Goal: Information Seeking & Learning: Learn about a topic

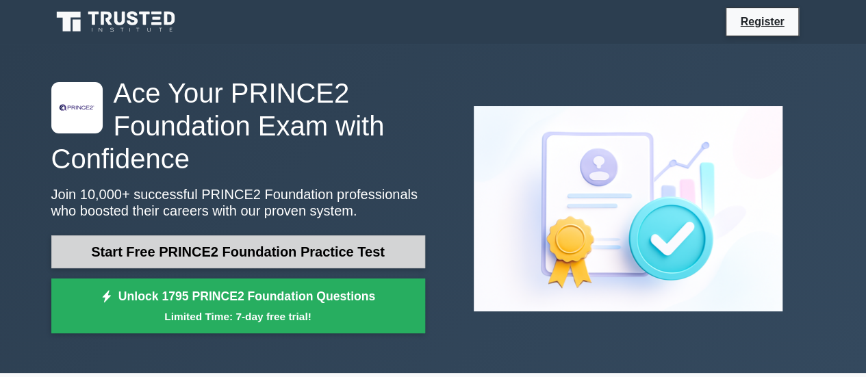
click at [331, 250] on link "Start Free PRINCE2 Foundation Practice Test" at bounding box center [238, 251] width 374 height 33
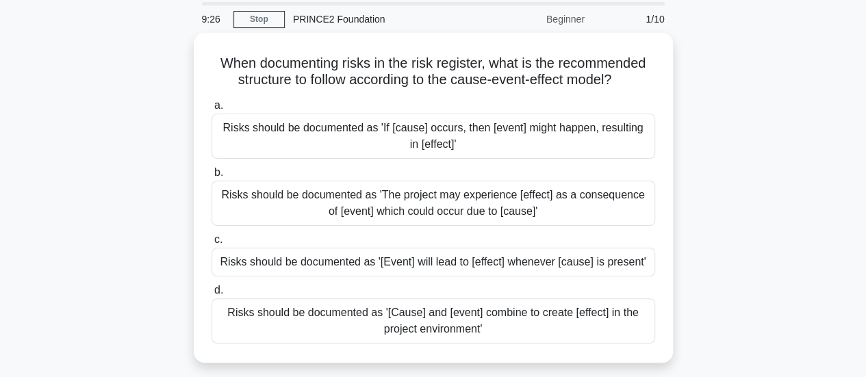
scroll to position [68, 0]
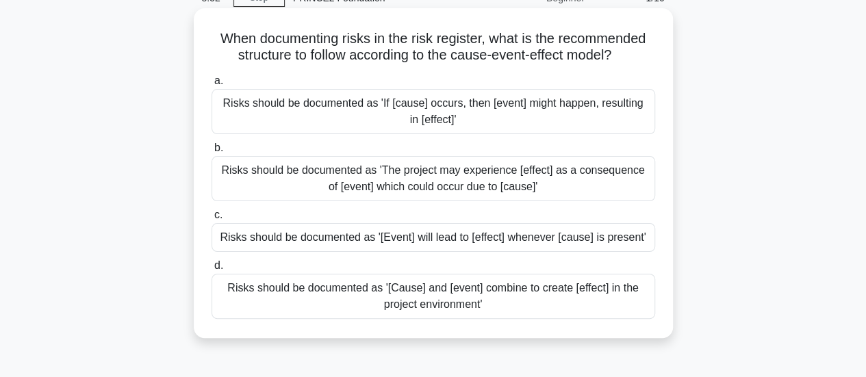
click at [472, 292] on div "Risks should be documented as '[Cause] and [event] combine to create [effect] i…" at bounding box center [433, 296] width 444 height 45
click at [211, 270] on input "d. Risks should be documented as '[Cause] and [event] combine to create [effect…" at bounding box center [211, 265] width 0 height 9
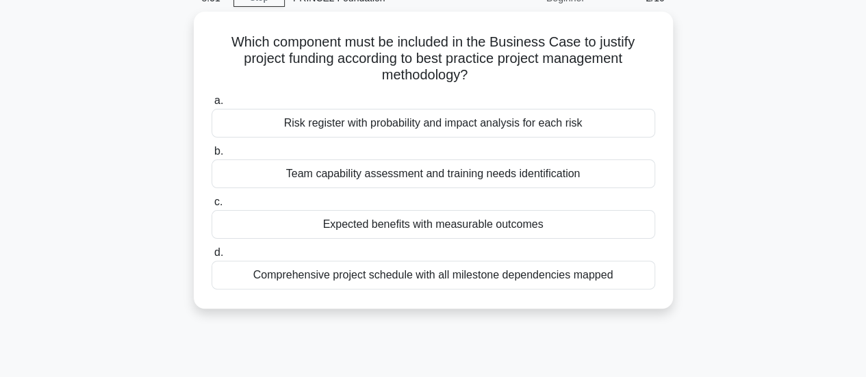
scroll to position [0, 0]
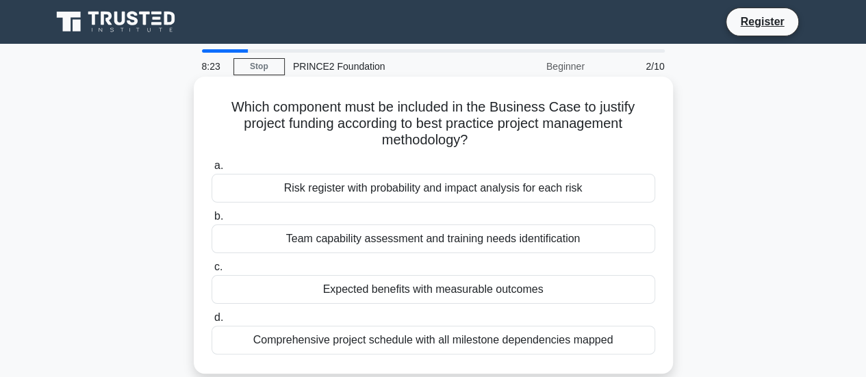
click at [528, 287] on div "Expected benefits with measurable outcomes" at bounding box center [433, 289] width 444 height 29
click at [211, 272] on input "c. Expected benefits with measurable outcomes" at bounding box center [211, 267] width 0 height 9
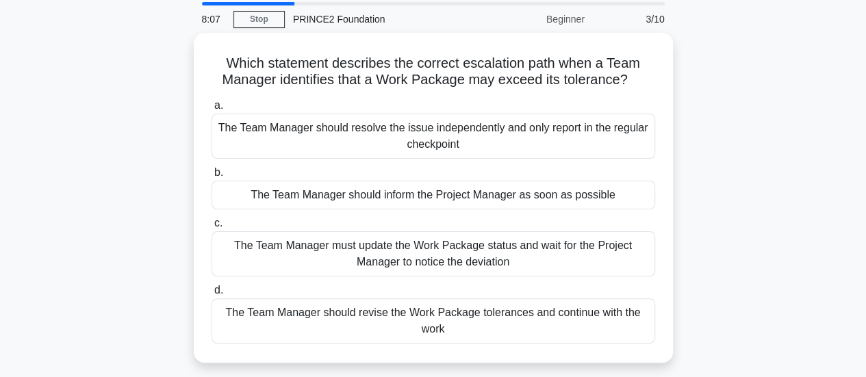
scroll to position [68, 0]
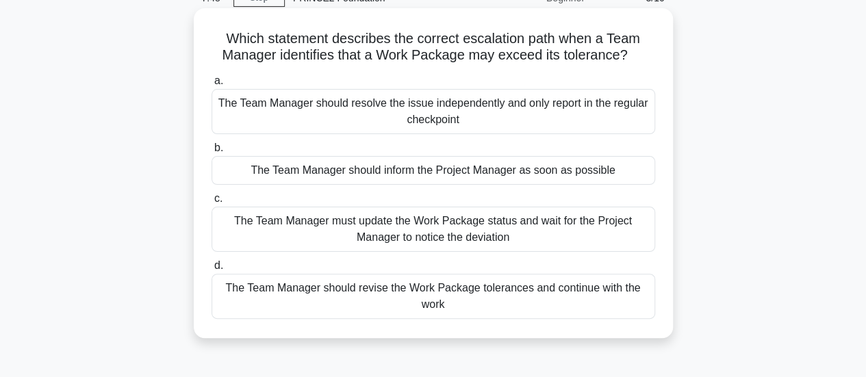
click at [528, 169] on div "The Team Manager should inform the Project Manager as soon as possible" at bounding box center [433, 170] width 444 height 29
click at [211, 153] on input "b. The Team Manager should inform the Project Manager as soon as possible" at bounding box center [211, 148] width 0 height 9
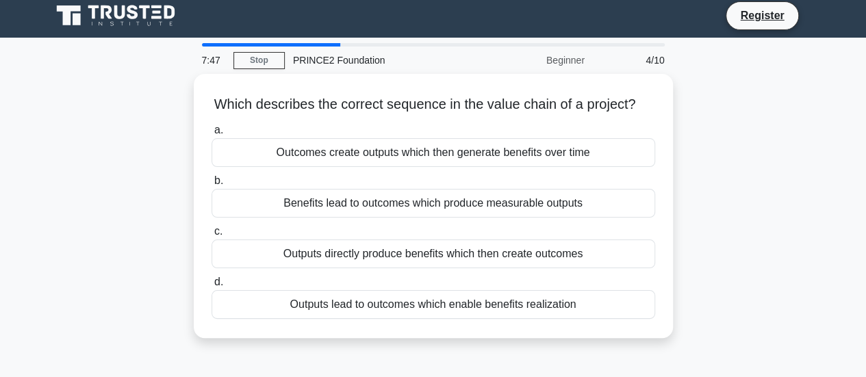
scroll to position [0, 0]
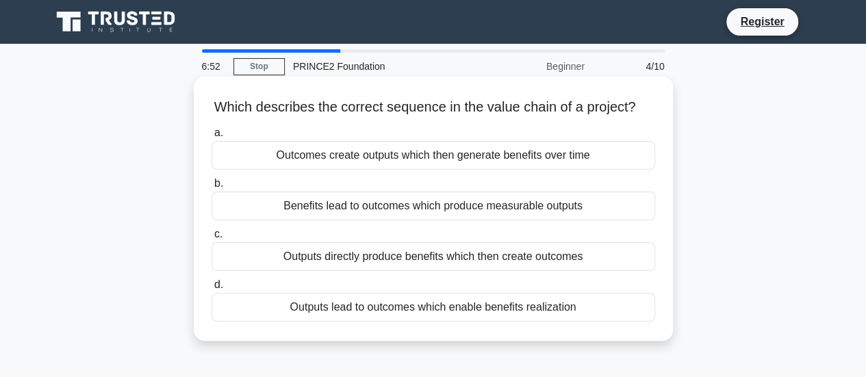
click at [564, 270] on div "Outputs directly produce benefits which then create outcomes" at bounding box center [433, 256] width 444 height 29
click at [211, 239] on input "c. Outputs directly produce benefits which then create outcomes" at bounding box center [211, 234] width 0 height 9
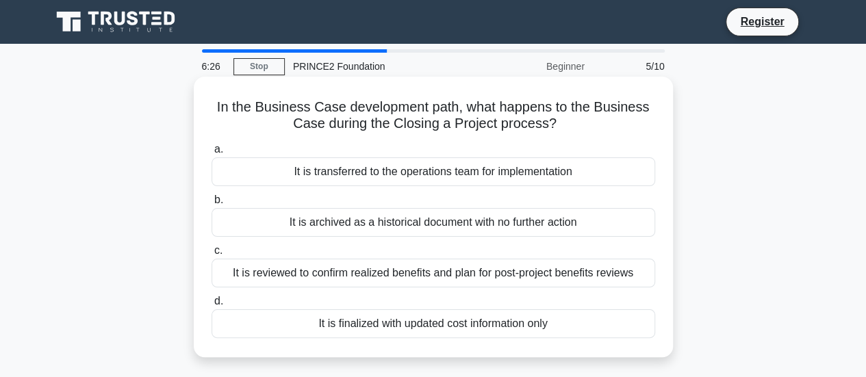
click at [587, 274] on div "It is reviewed to confirm realized benefits and plan for post-project benefits …" at bounding box center [433, 273] width 444 height 29
click at [211, 255] on input "c. It is reviewed to confirm realized benefits and plan for post-project benefi…" at bounding box center [211, 250] width 0 height 9
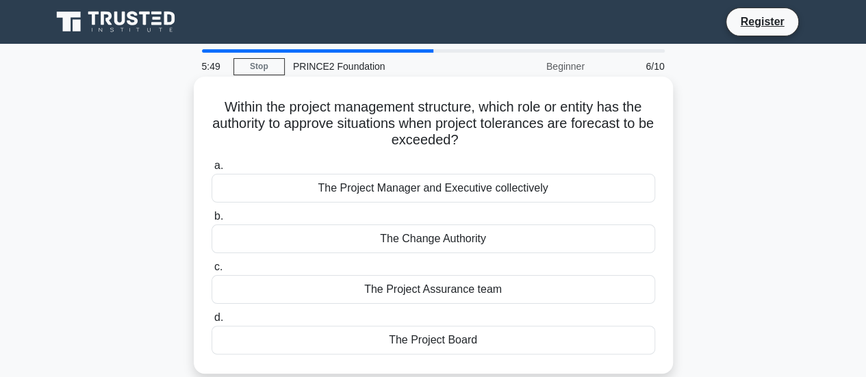
click at [541, 188] on div "The Project Manager and Executive collectively" at bounding box center [433, 188] width 444 height 29
click at [211, 170] on input "a. The Project Manager and Executive collectively" at bounding box center [211, 166] width 0 height 9
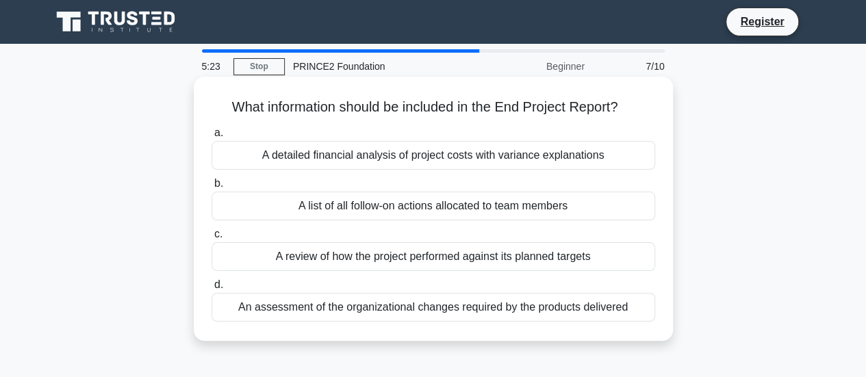
click at [501, 160] on div "A detailed financial analysis of project costs with variance explanations" at bounding box center [433, 155] width 444 height 29
click at [211, 138] on input "a. A detailed financial analysis of project costs with variance explanations" at bounding box center [211, 133] width 0 height 9
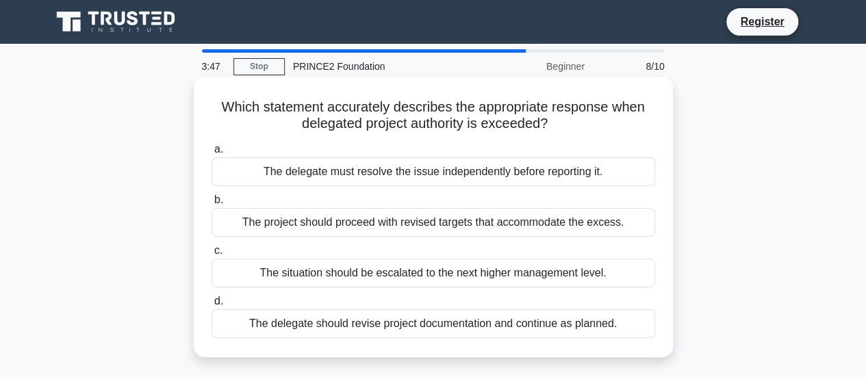
click at [596, 227] on div "The project should proceed with revised targets that accommodate the excess." at bounding box center [433, 222] width 444 height 29
click at [211, 205] on input "b. The project should proceed with revised targets that accommodate the excess." at bounding box center [211, 200] width 0 height 9
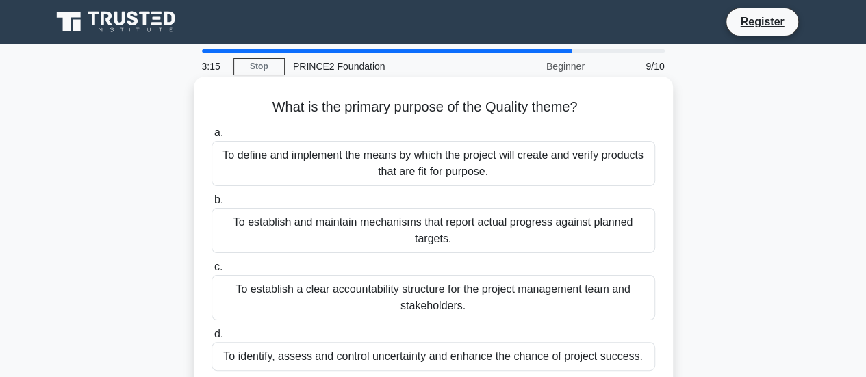
click at [449, 303] on div "To establish a clear accountability structure for the project management team a…" at bounding box center [433, 297] width 444 height 45
click at [211, 272] on input "c. To establish a clear accountability structure for the project management tea…" at bounding box center [211, 267] width 0 height 9
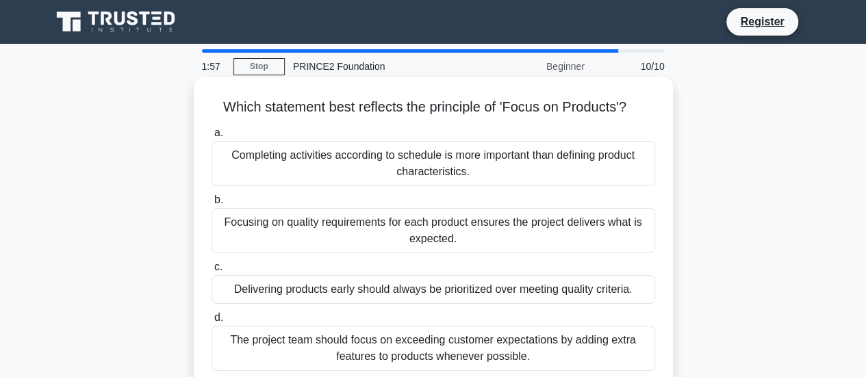
click at [586, 228] on div "Focusing on quality requirements for each product ensures the project delivers …" at bounding box center [433, 230] width 444 height 45
click at [211, 205] on input "b. Focusing on quality requirements for each product ensures the project delive…" at bounding box center [211, 200] width 0 height 9
